Goal: Task Accomplishment & Management: Manage account settings

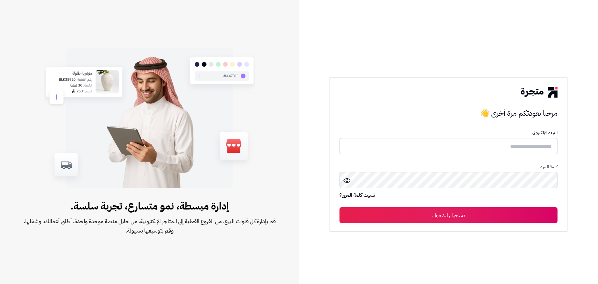
type input "**********"
click at [482, 207] on button "تسجيل الدخول" at bounding box center [448, 215] width 218 height 16
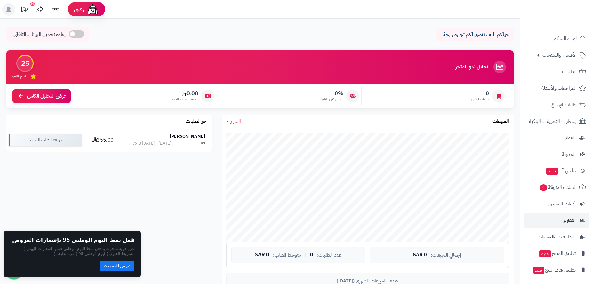
scroll to position [18, 0]
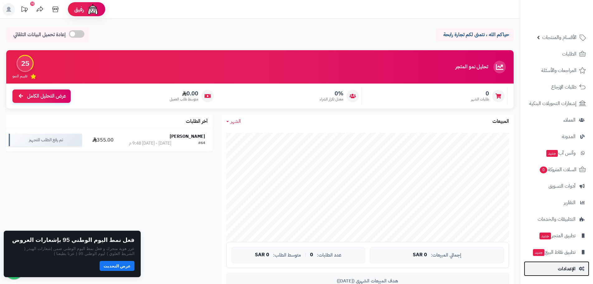
click at [561, 272] on span "الإعدادات" at bounding box center [567, 268] width 18 height 9
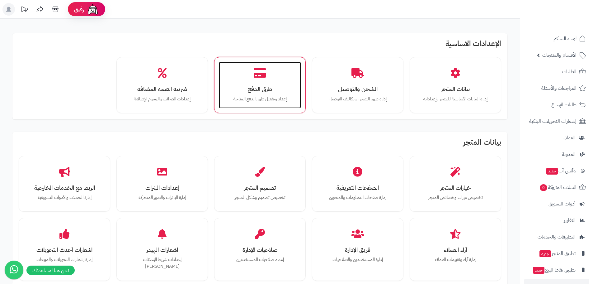
click at [264, 91] on h3 "طرق الدفع" at bounding box center [260, 89] width 70 height 7
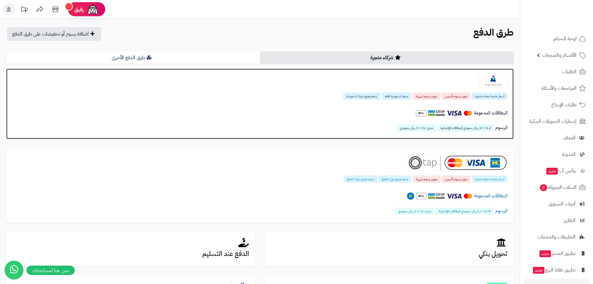
click at [491, 83] on img at bounding box center [493, 81] width 29 height 13
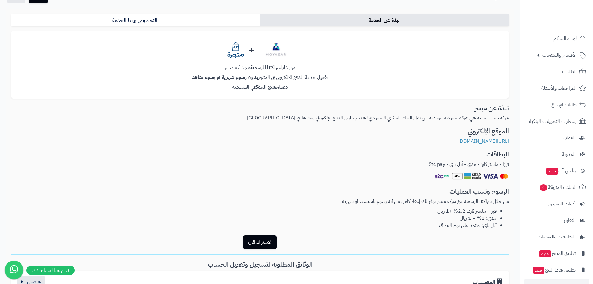
scroll to position [51, 0]
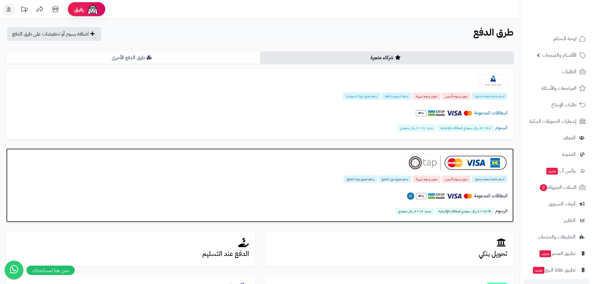
click at [484, 170] on img at bounding box center [457, 162] width 102 height 16
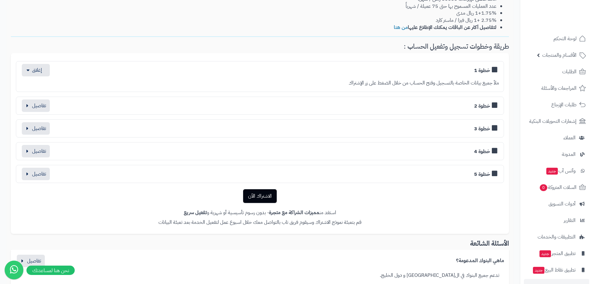
scroll to position [272, 0]
click at [37, 106] on button "button" at bounding box center [36, 106] width 28 height 12
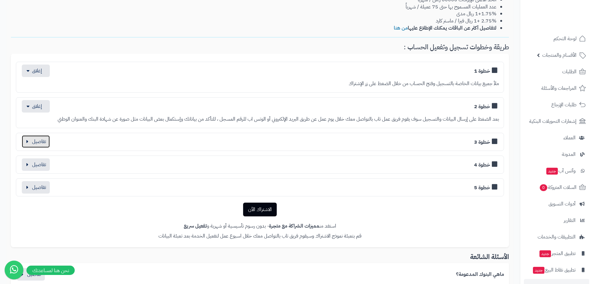
click at [28, 137] on button "button" at bounding box center [36, 141] width 28 height 12
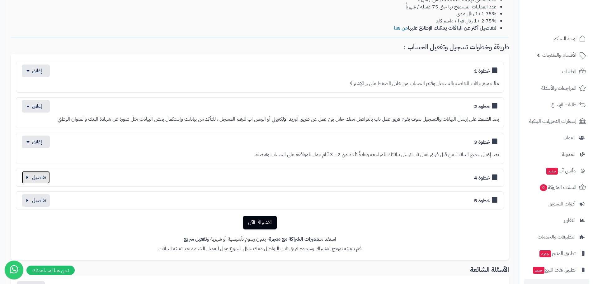
click at [30, 174] on button "button" at bounding box center [36, 177] width 28 height 12
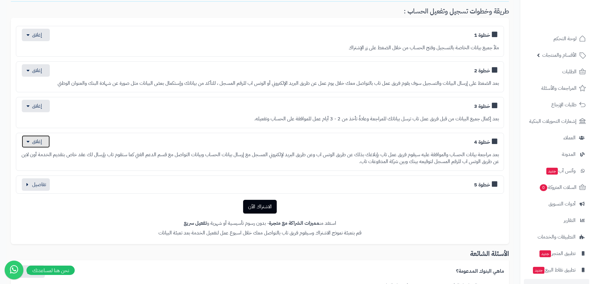
scroll to position [309, 0]
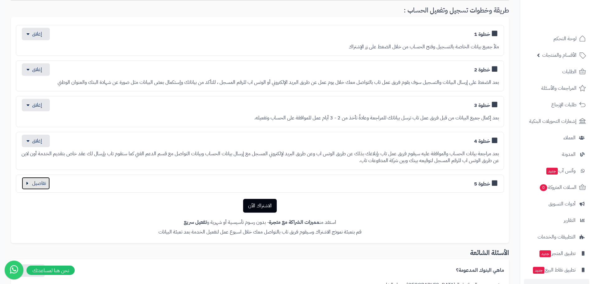
click at [41, 186] on button "button" at bounding box center [36, 183] width 28 height 12
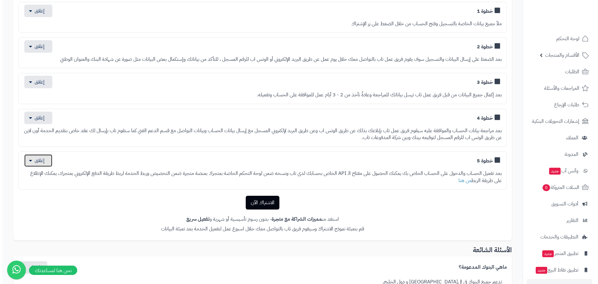
scroll to position [333, 0]
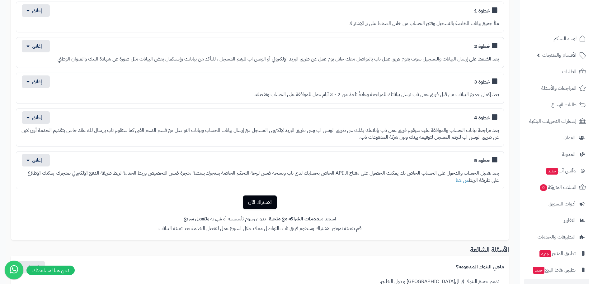
click at [265, 201] on link "الاشتراك الآن" at bounding box center [260, 202] width 34 height 14
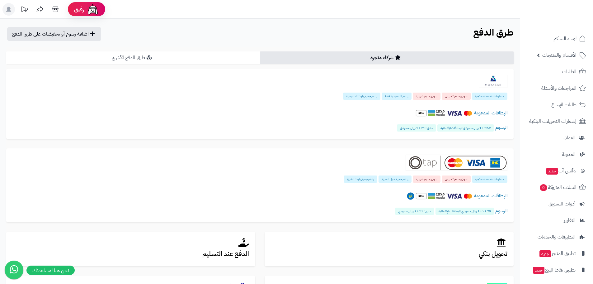
click at [145, 52] on link "طرق الدفع الأخرى" at bounding box center [133, 57] width 254 height 12
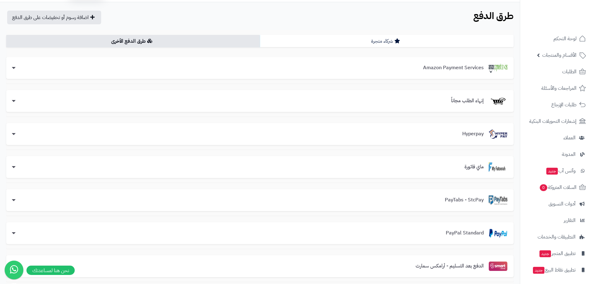
scroll to position [17, 0]
click at [372, 44] on link "شركاء متجرة" at bounding box center [387, 41] width 254 height 12
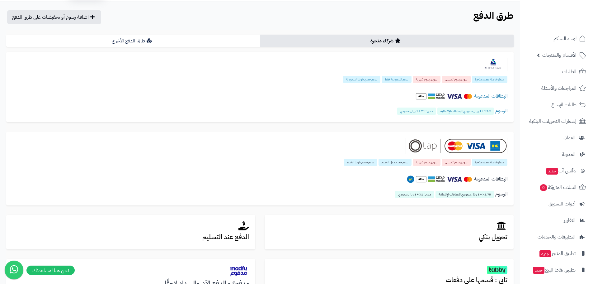
scroll to position [135, 0]
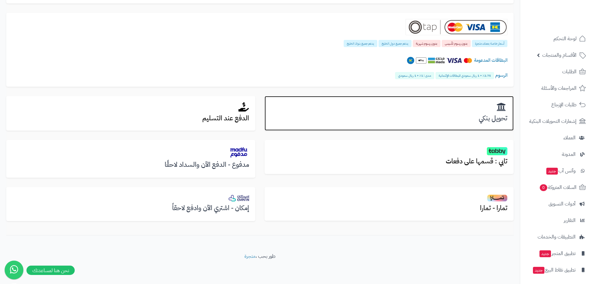
click at [430, 113] on div "تحويل بنكي" at bounding box center [389, 113] width 249 height 35
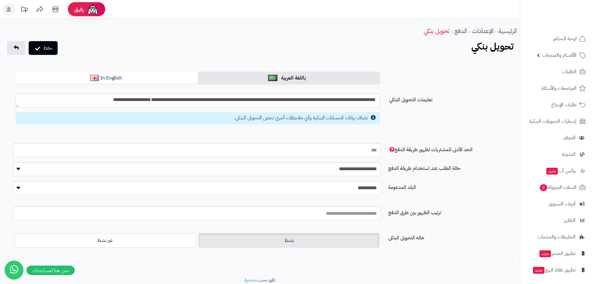
scroll to position [24, 0]
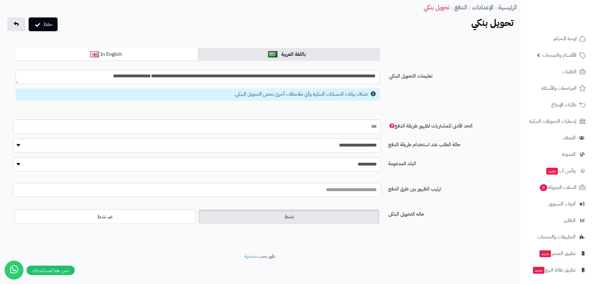
click at [238, 75] on textarea "**********" at bounding box center [198, 77] width 364 height 14
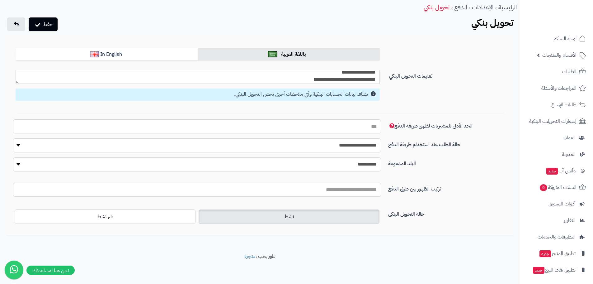
scroll to position [25, 0]
click at [314, 74] on textarea "**********" at bounding box center [198, 77] width 364 height 14
click at [485, 7] on link "الإعدادات" at bounding box center [482, 6] width 21 height 9
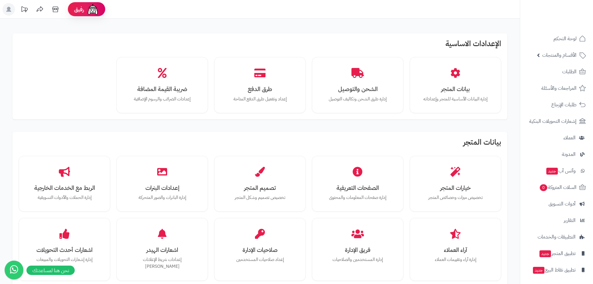
click at [447, 76] on div "بيانات المتجر إدارة البيانات الأساسية للمتجر وإعداداته" at bounding box center [455, 85] width 82 height 47
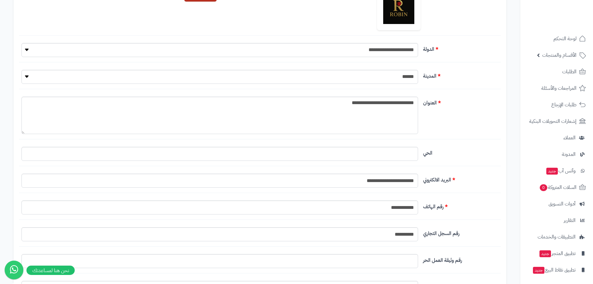
scroll to position [227, 0]
click at [371, 186] on input "**********" at bounding box center [219, 180] width 397 height 14
